Goal: Information Seeking & Learning: Learn about a topic

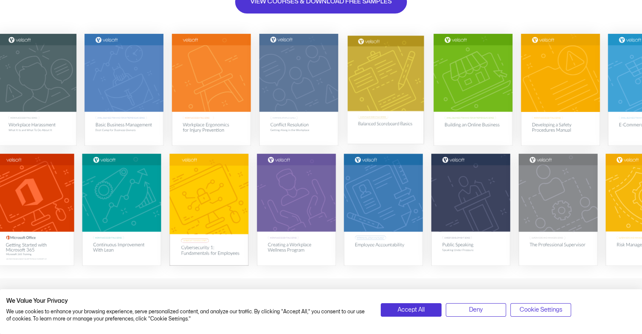
click at [366, 123] on img at bounding box center [386, 89] width 76 height 109
